Goal: Information Seeking & Learning: Compare options

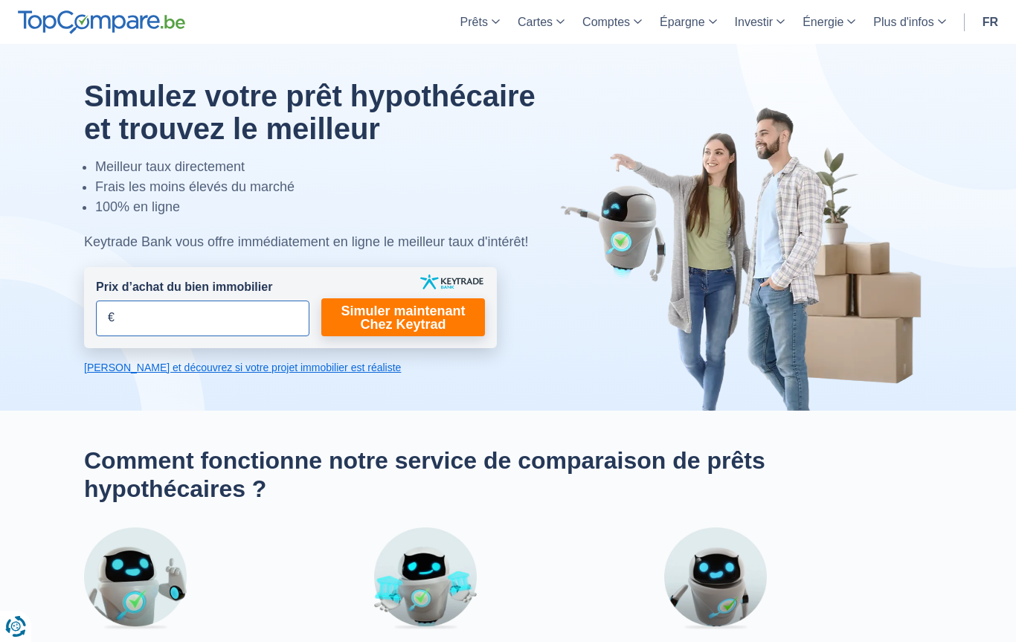
click at [132, 321] on input "Prix d’achat du bien immobilier" at bounding box center [203, 319] width 214 height 36
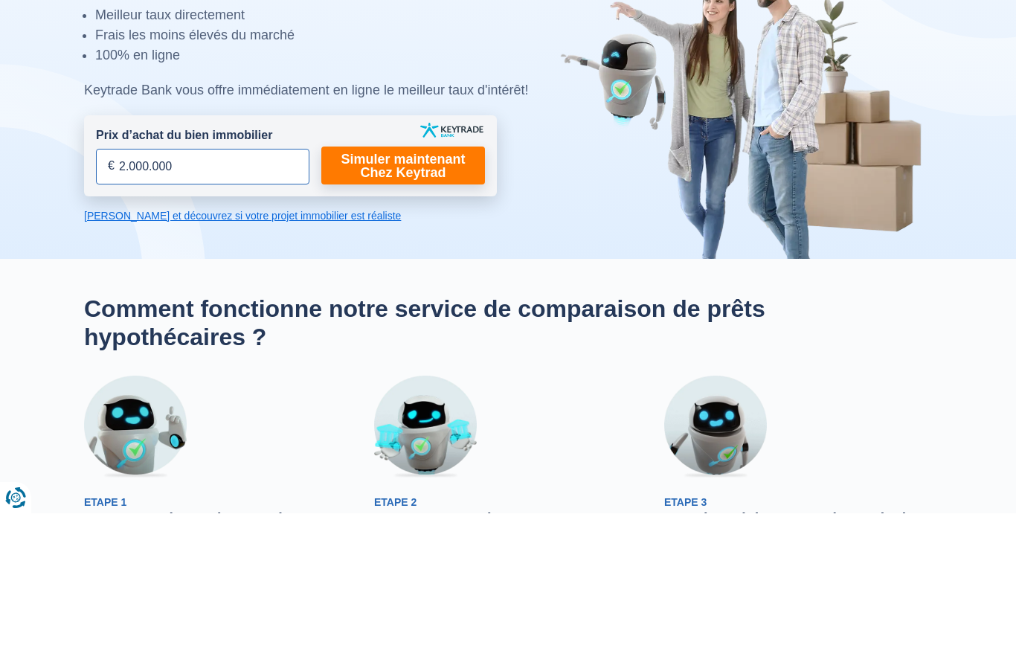
type input "200.000"
click at [276, 360] on link "[PERSON_NAME] et découvrez si votre projet immobilier est réaliste" at bounding box center [290, 367] width 413 height 15
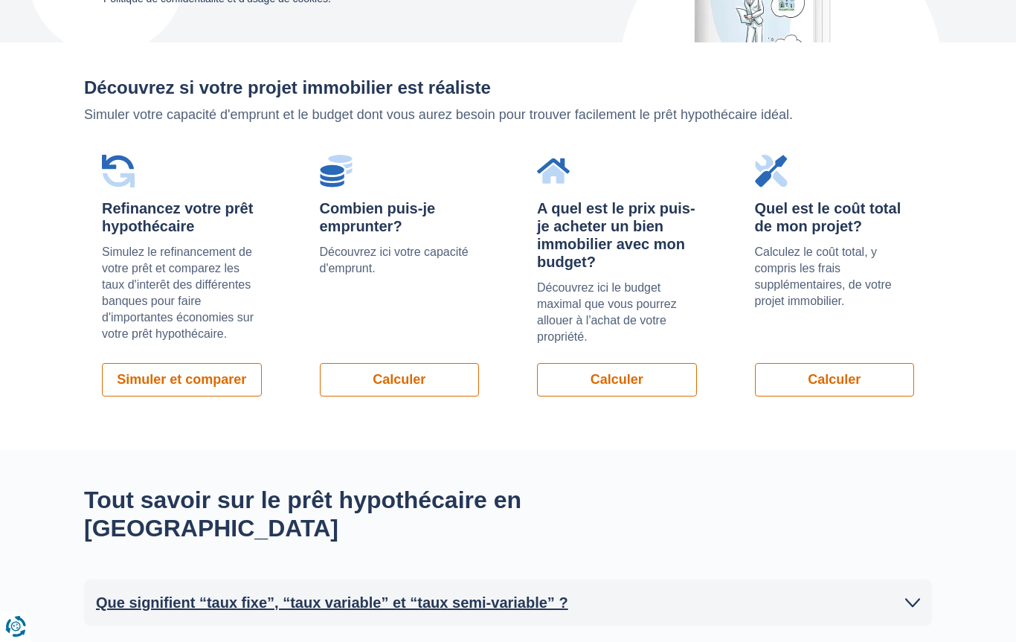
scroll to position [1051, 0]
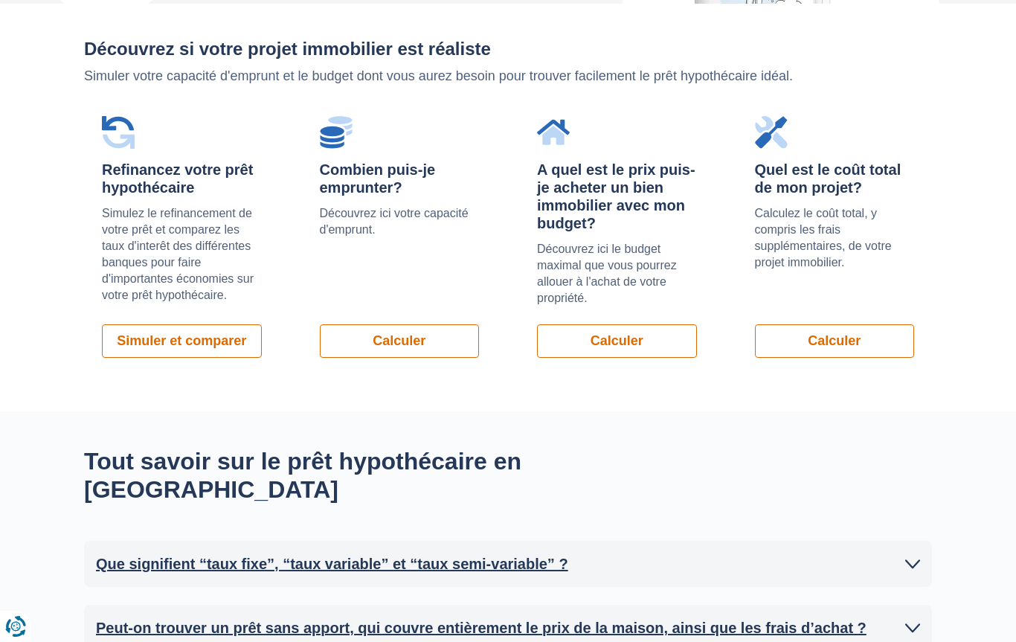
click at [122, 333] on link "Simuler et comparer" at bounding box center [182, 340] width 160 height 33
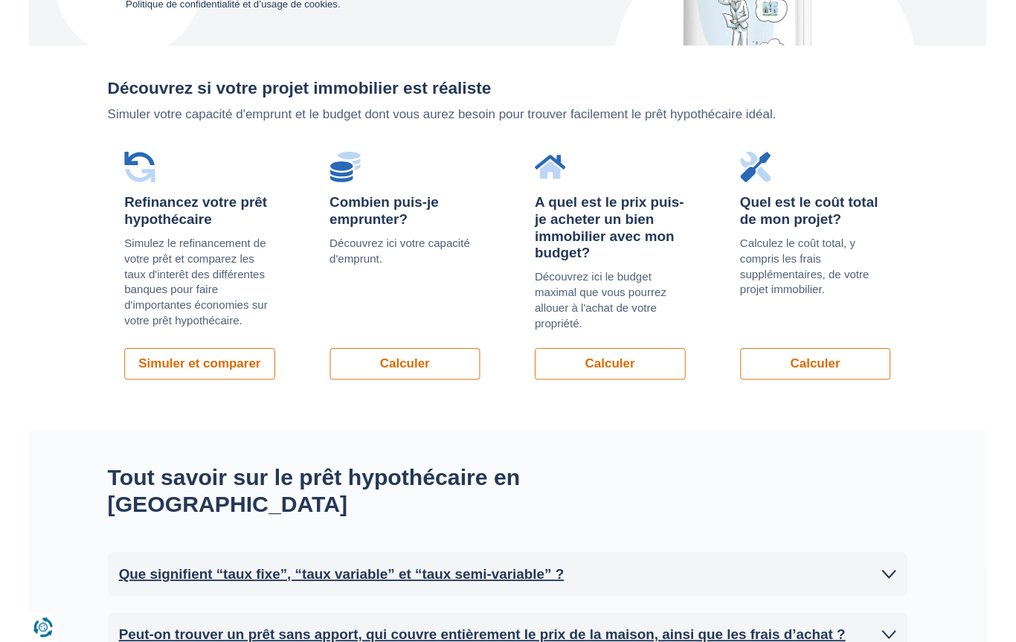
scroll to position [1010, 0]
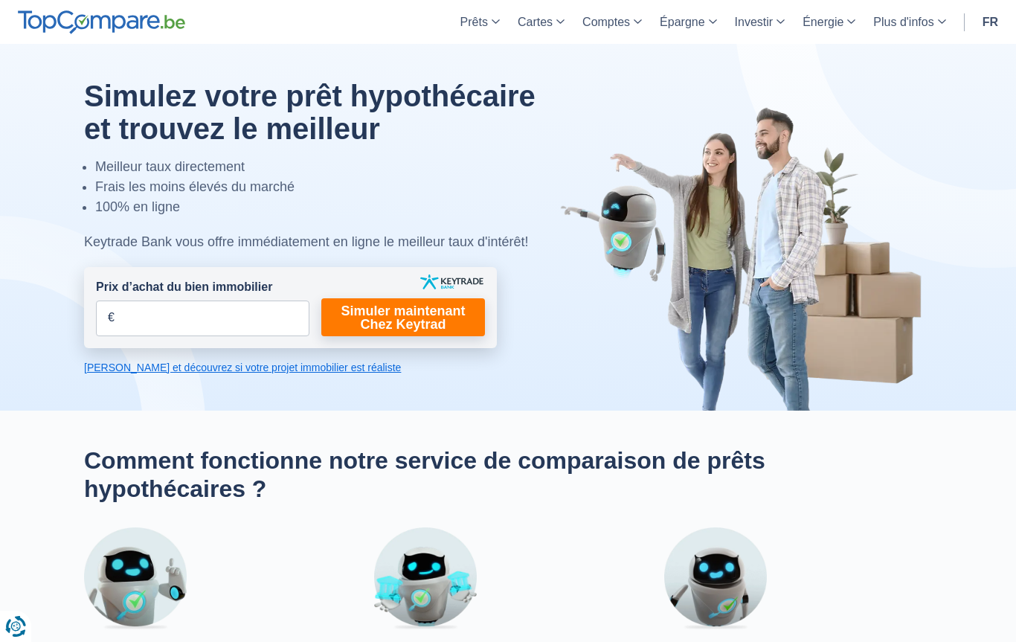
click at [155, 373] on link "[PERSON_NAME] et découvrez si votre projet immobilier est réaliste" at bounding box center [290, 367] width 413 height 15
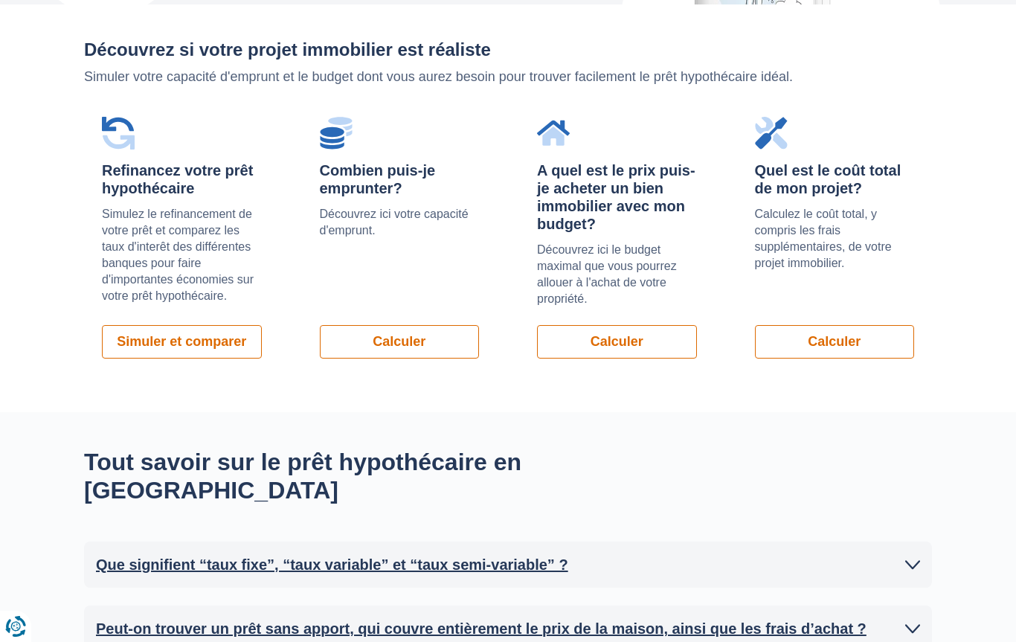
scroll to position [1051, 0]
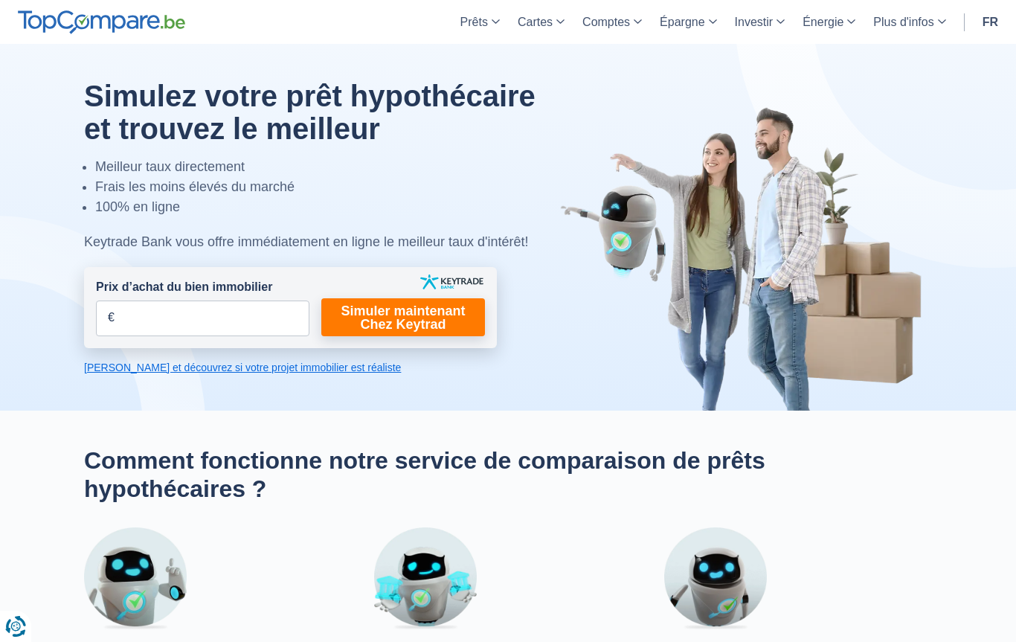
click at [388, 325] on link "Simuler maintenant Chez Keytrad" at bounding box center [403, 317] width 164 height 38
click at [133, 324] on input "Prix d’achat du bien immobilier" at bounding box center [203, 319] width 214 height 36
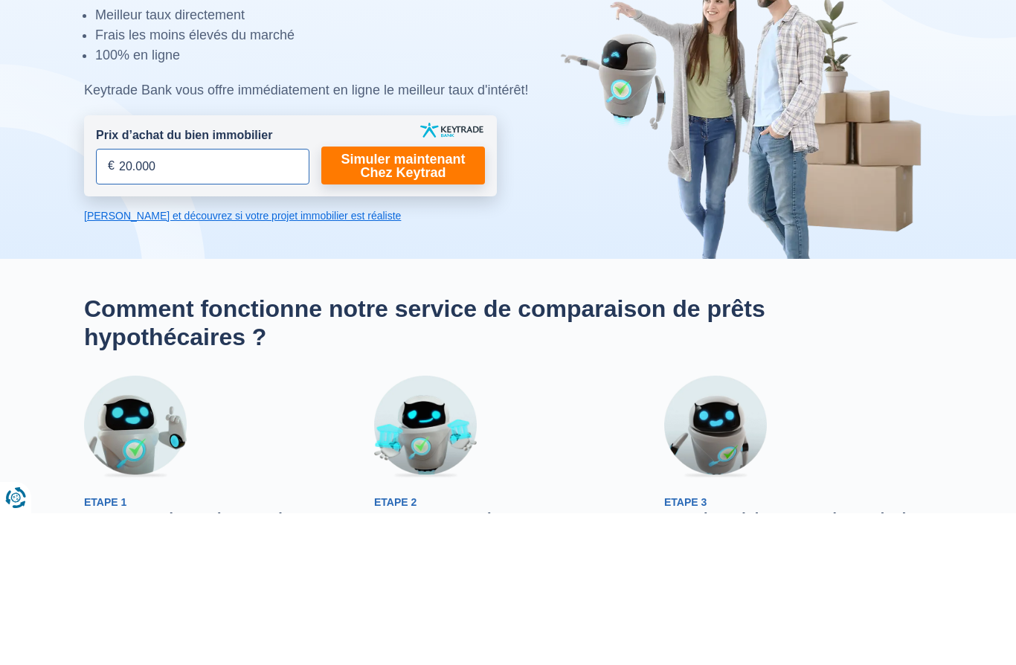
type input "200.000"
click at [411, 298] on link "Simuler maintenant Chez Keytrad" at bounding box center [403, 317] width 164 height 38
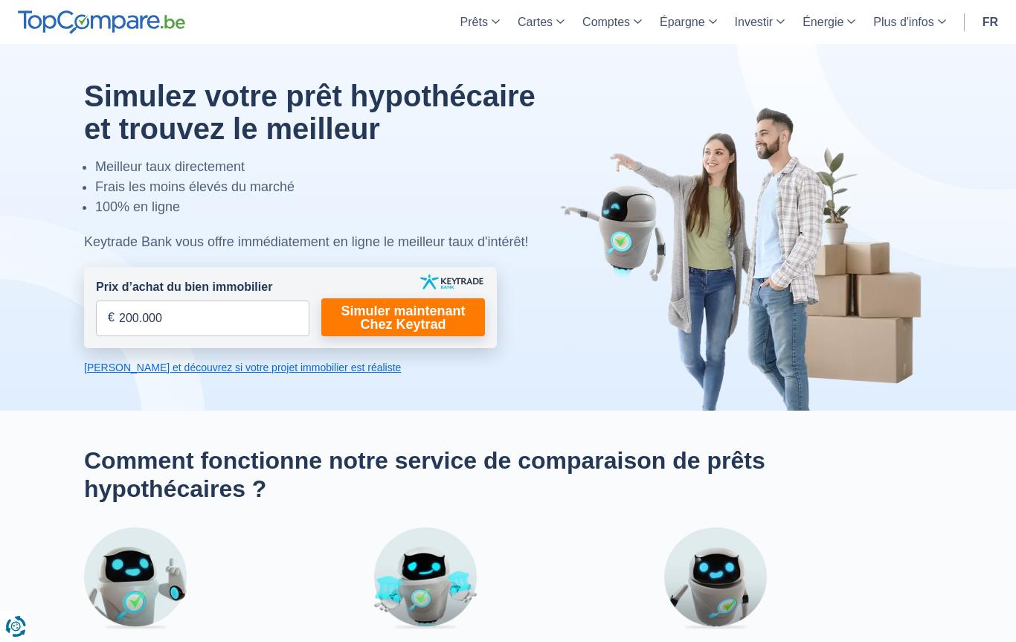
click at [389, 321] on link "Simuler maintenant Chez Keytrad" at bounding box center [403, 317] width 164 height 38
